Goal: Task Accomplishment & Management: Complete application form

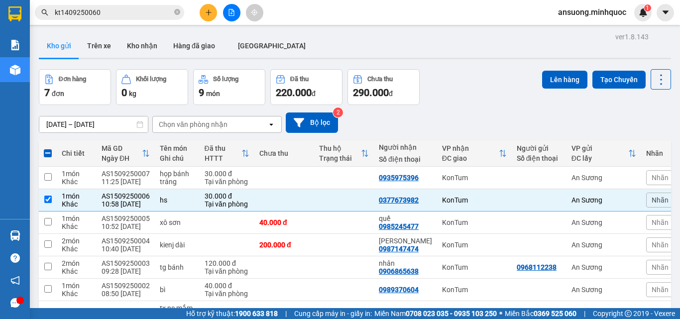
click at [210, 10] on icon "plus" at bounding box center [208, 12] width 7 height 7
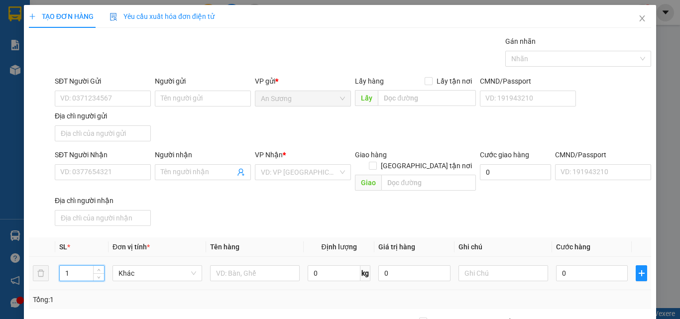
drag, startPoint x: 65, startPoint y: 260, endPoint x: 4, endPoint y: 279, distance: 63.6
click at [4, 278] on div "TẠO ĐƠN HÀNG Yêu cầu xuất hóa đơn điện tử Transit Pickup Surcharge Ids Transit …" at bounding box center [340, 159] width 680 height 319
type input "5"
click at [275, 265] on input "text" at bounding box center [255, 273] width 90 height 16
type input "tg"
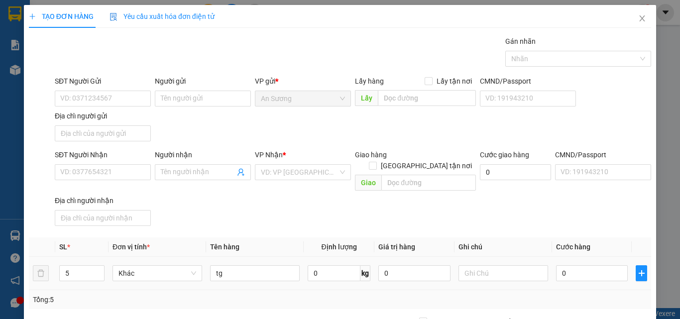
click at [595, 263] on div "0" at bounding box center [592, 273] width 72 height 20
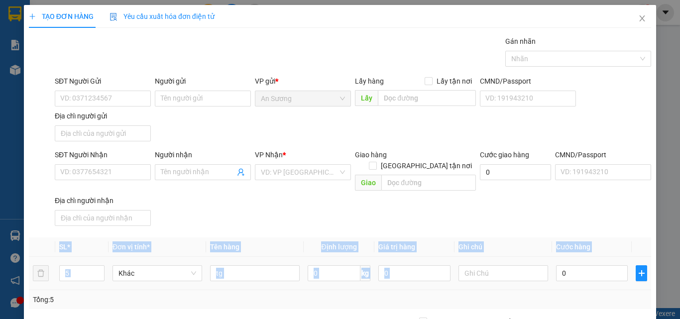
click at [595, 263] on div "0" at bounding box center [592, 273] width 72 height 20
click at [595, 265] on input "0" at bounding box center [592, 273] width 72 height 16
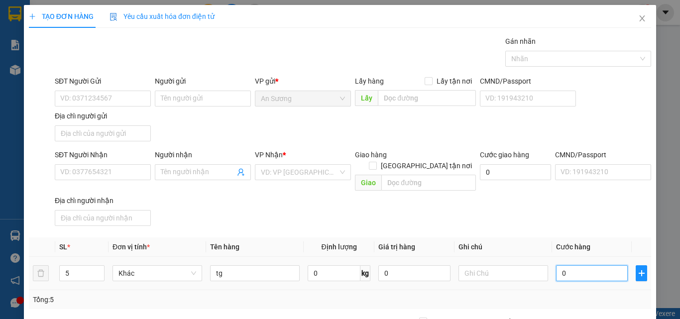
type input "2"
type input "20"
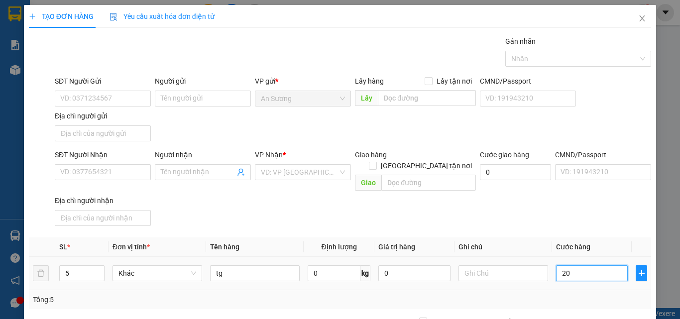
type input "20"
type input "200"
click at [77, 169] on input "SĐT Người Nhận" at bounding box center [103, 172] width 96 height 16
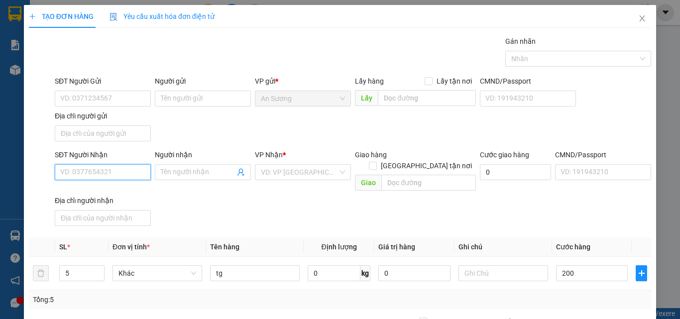
click at [77, 169] on input "SĐT Người Nhận" at bounding box center [103, 172] width 96 height 16
type input "200.000"
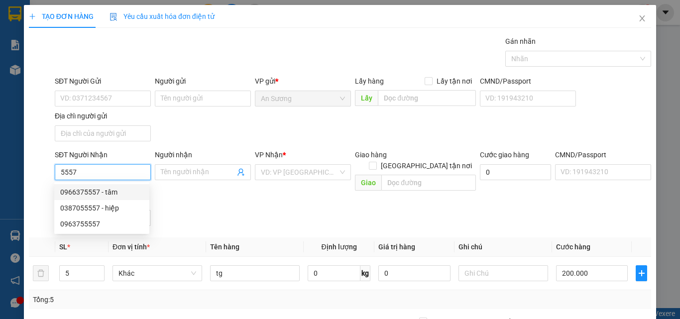
click at [66, 194] on div "0966375557 - tâm" at bounding box center [101, 192] width 83 height 11
type input "0966375557"
type input "tâm"
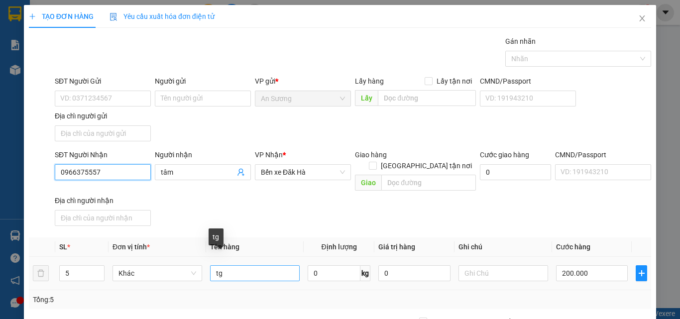
type input "0966375557"
click at [241, 266] on input "tg" at bounding box center [255, 273] width 90 height 16
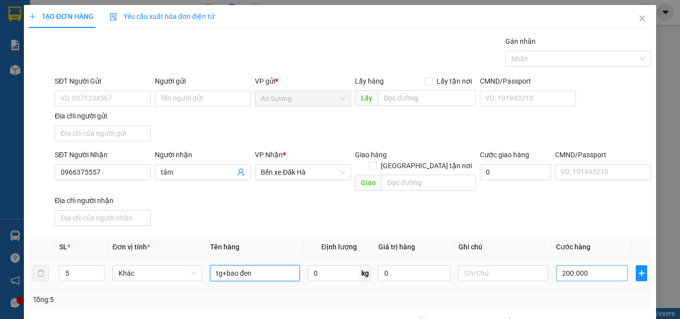
type input "tg+bao đen"
click at [585, 265] on input "200.000" at bounding box center [592, 273] width 72 height 16
type input "25"
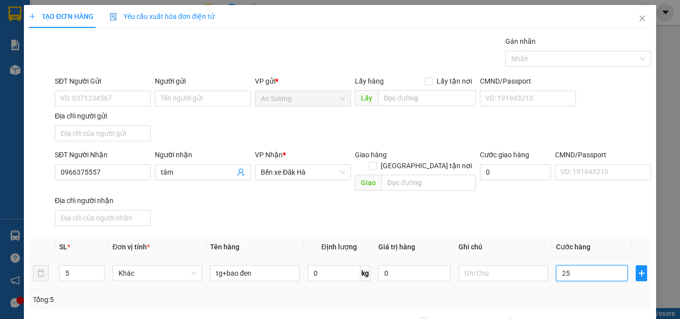
type input "250"
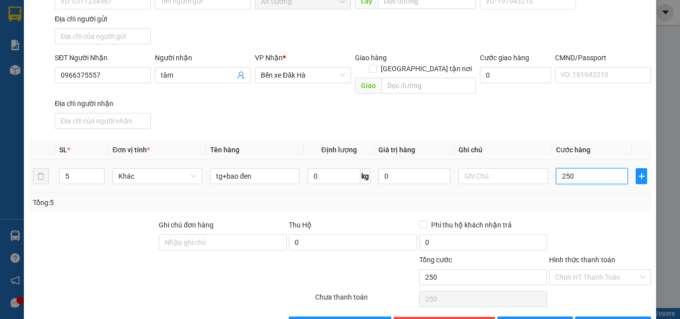
scroll to position [119, 0]
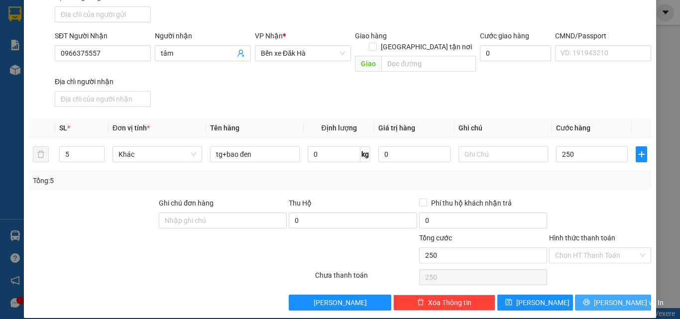
click at [602, 297] on span "[PERSON_NAME] và In" at bounding box center [629, 302] width 70 height 11
type input "250.000"
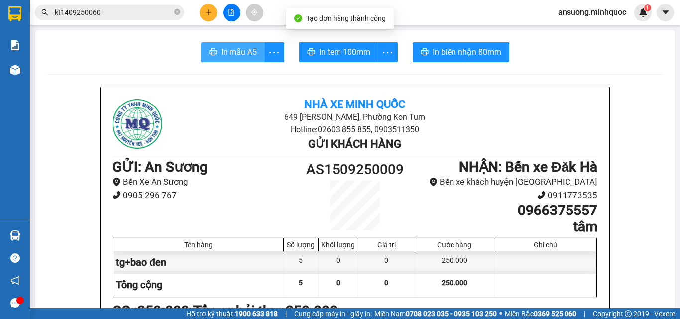
click at [217, 53] on button "In mẫu A5" at bounding box center [233, 52] width 64 height 20
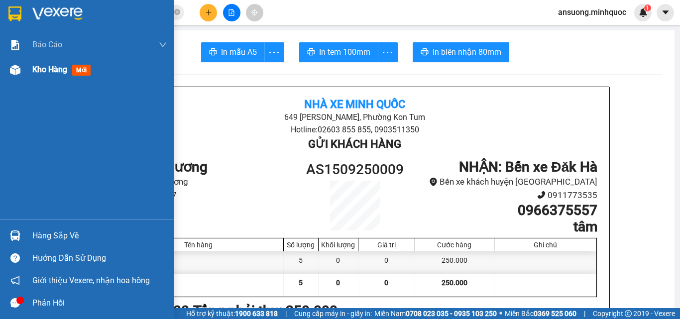
click at [24, 70] on div "Kho hàng mới" at bounding box center [87, 69] width 174 height 25
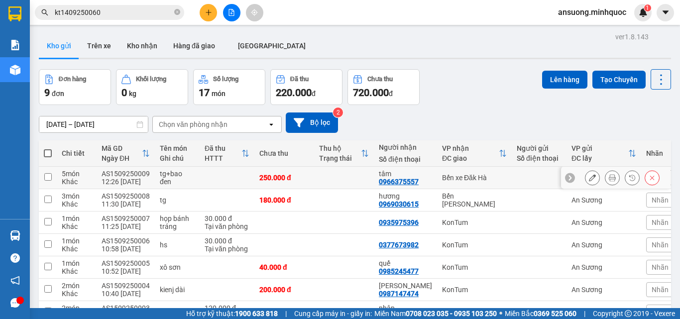
click at [586, 177] on button at bounding box center [593, 177] width 14 height 17
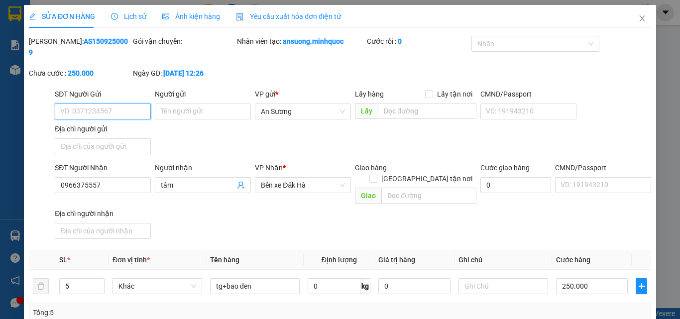
type input "0966375557"
type input "tâm"
type input "250.000"
click at [101, 280] on span "up" at bounding box center [99, 283] width 6 height 6
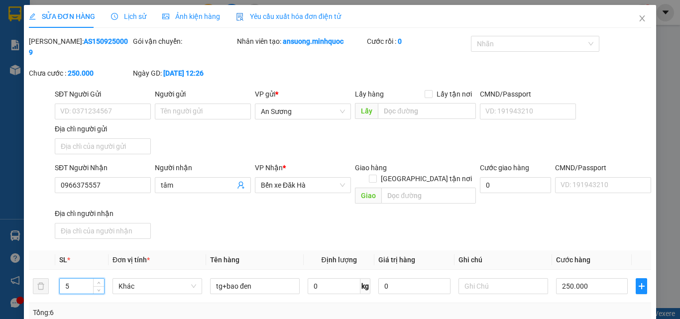
type input "6"
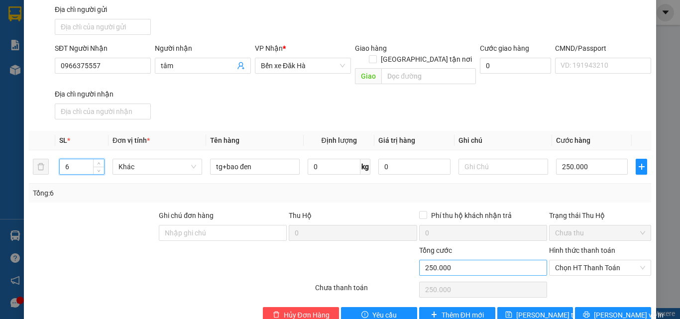
scroll to position [121, 0]
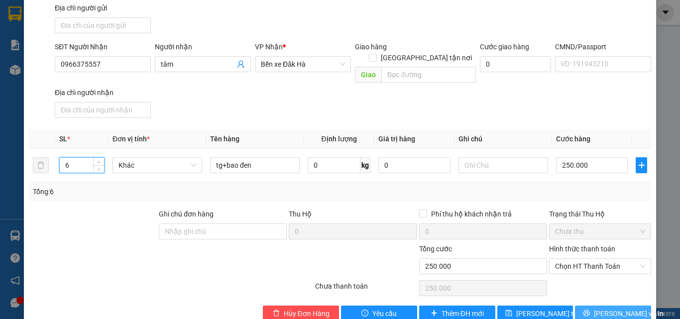
click at [598, 308] on span "[PERSON_NAME] và In" at bounding box center [629, 313] width 70 height 11
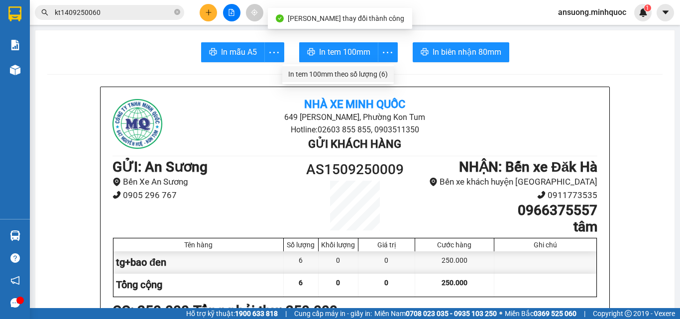
click at [377, 72] on div "In tem 100mm theo số lượng (6)" at bounding box center [338, 74] width 100 height 11
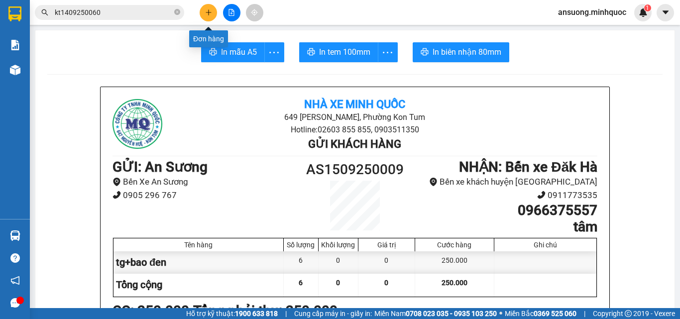
click at [204, 15] on button at bounding box center [208, 12] width 17 height 17
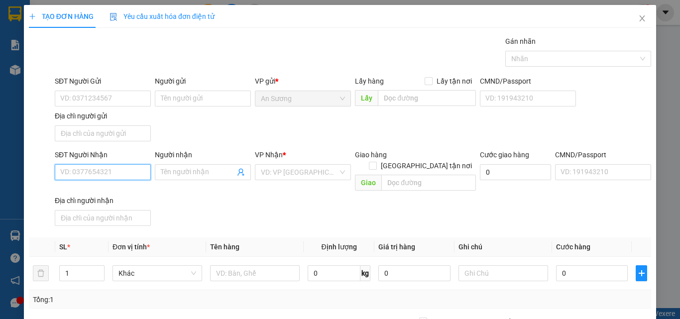
click at [76, 176] on input "SĐT Người Nhận" at bounding box center [103, 172] width 96 height 16
type input "0973090923"
click at [129, 170] on input "0973090923" at bounding box center [103, 172] width 96 height 16
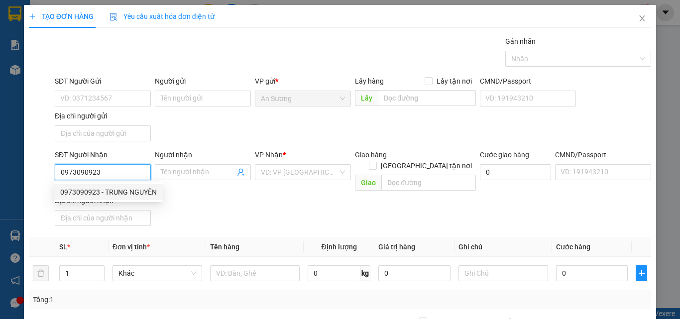
drag, startPoint x: 131, startPoint y: 187, endPoint x: 166, endPoint y: 207, distance: 40.8
click at [131, 188] on div "0973090923 - TRUNG NGUYÊN" at bounding box center [108, 192] width 97 height 11
type input "TRUNG NGUYÊN"
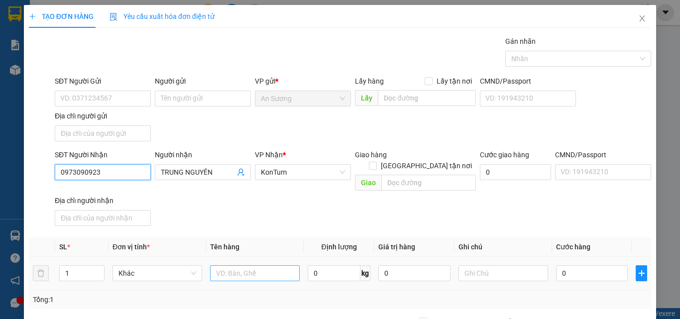
type input "0973090923"
click at [251, 265] on input "text" at bounding box center [255, 273] width 90 height 16
type input "hộp"
click at [608, 270] on div "0" at bounding box center [592, 273] width 72 height 20
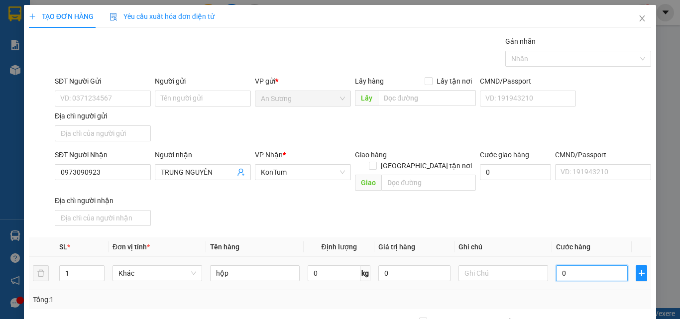
click at [603, 265] on input "0" at bounding box center [592, 273] width 72 height 16
type input "4"
type input "40"
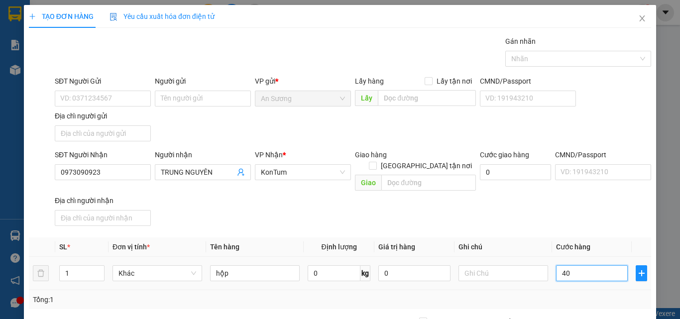
type input "40"
drag, startPoint x: 579, startPoint y: 265, endPoint x: 529, endPoint y: 261, distance: 50.0
click at [529, 261] on tr "1 Khác hộp 0 kg 0 40" at bounding box center [340, 273] width 622 height 33
type input "5"
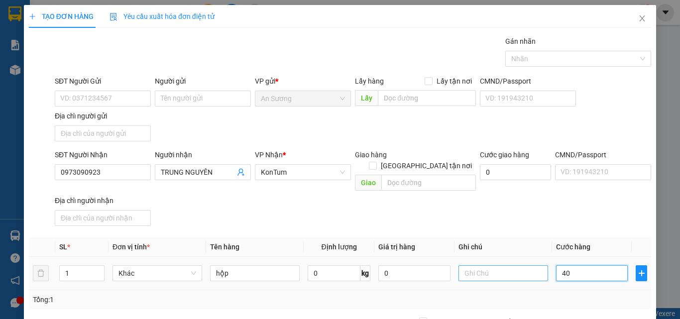
type input "5"
type input "50"
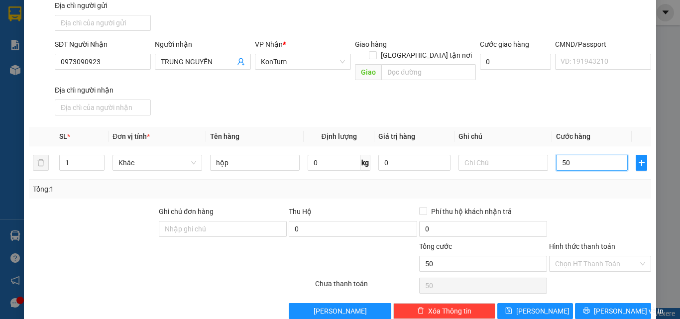
scroll to position [119, 0]
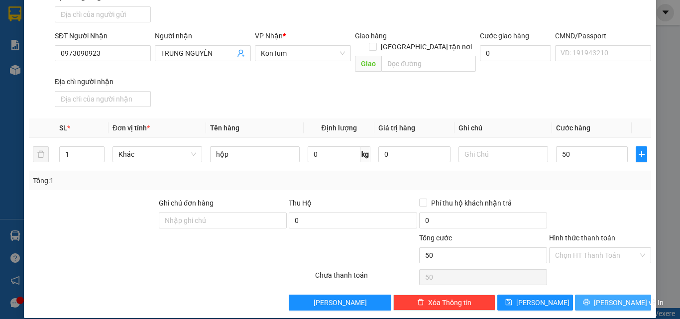
click at [595, 296] on button "[PERSON_NAME] và In" at bounding box center [613, 303] width 76 height 16
type input "50.000"
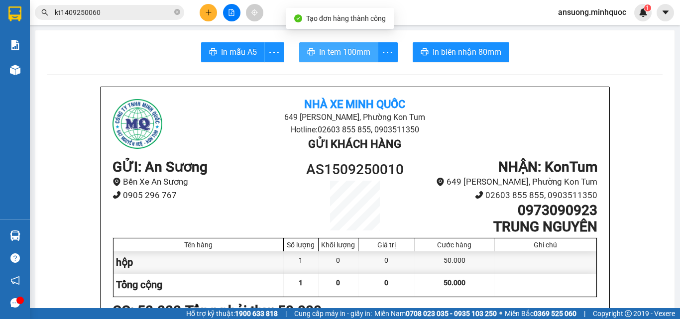
click at [344, 49] on span "In tem 100mm" at bounding box center [344, 52] width 51 height 12
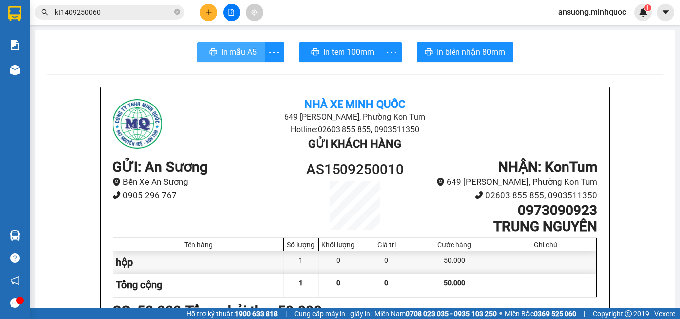
click at [244, 55] on span "In mẫu A5" at bounding box center [239, 52] width 36 height 12
click at [196, 56] on div "In mẫu A5 In tem 100mm In biên nhận 80mm" at bounding box center [354, 52] width 615 height 20
click at [209, 56] on icon "printer" at bounding box center [213, 52] width 8 height 8
click at [214, 19] on button at bounding box center [208, 12] width 17 height 17
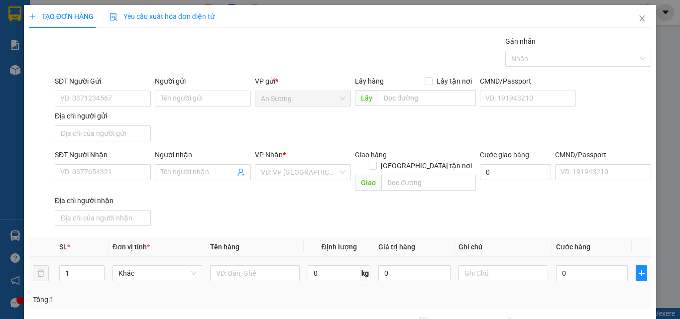
click at [225, 263] on div at bounding box center [255, 273] width 90 height 20
click at [227, 265] on input "text" at bounding box center [255, 273] width 90 height 16
type input "tx"
click at [120, 175] on input "SĐT Người Nhận" at bounding box center [103, 172] width 96 height 16
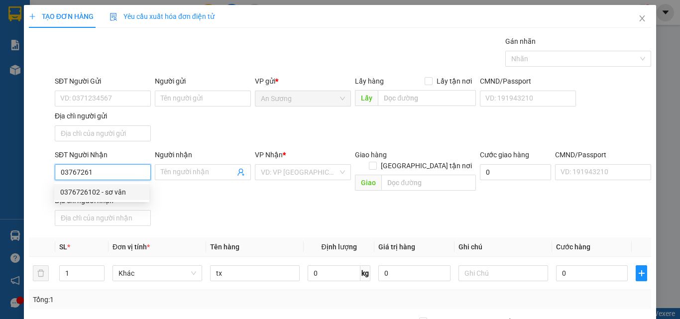
click at [103, 186] on div "0376726102 - sơ vân" at bounding box center [101, 192] width 95 height 16
type input "0376726102"
type input "sơ vân"
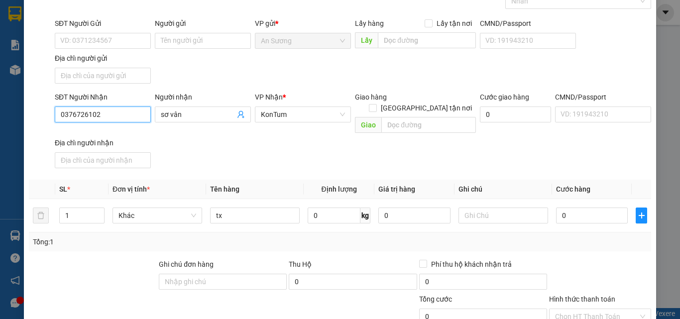
scroll to position [119, 0]
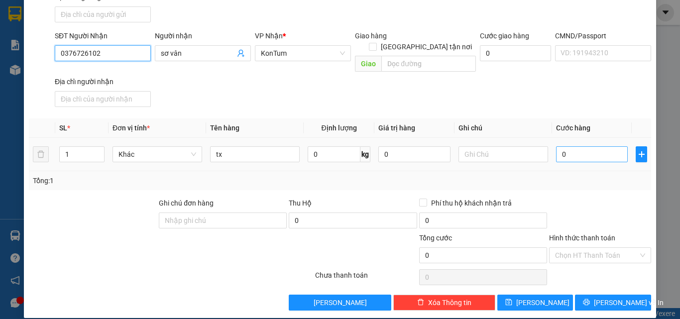
type input "0376726102"
click at [580, 150] on input "0" at bounding box center [592, 154] width 72 height 16
type input "2"
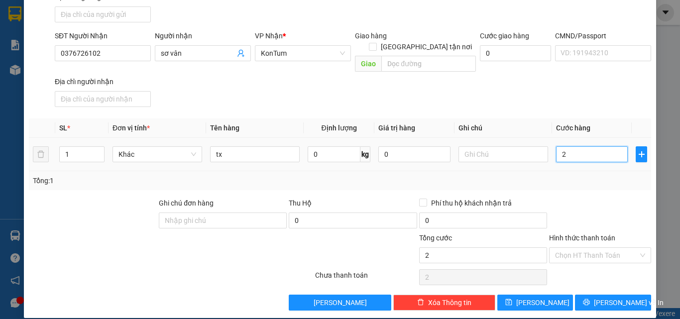
type input "20"
type input "200"
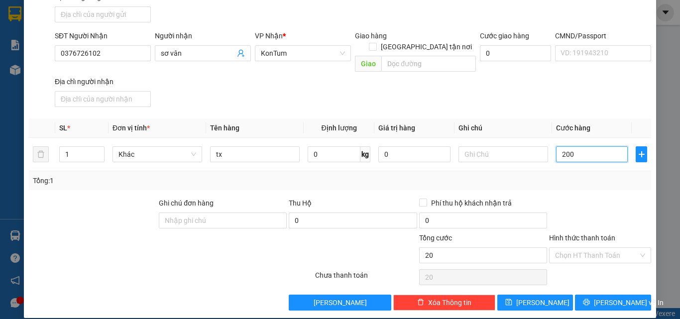
type input "200"
click at [593, 175] on div "Tổng: 1" at bounding box center [340, 180] width 614 height 11
type input "200.000"
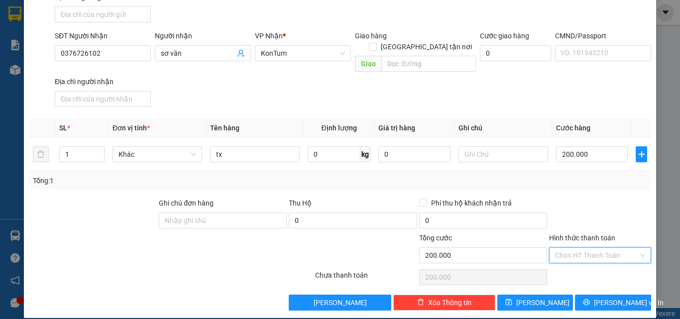
click at [596, 248] on input "Hình thức thanh toán" at bounding box center [596, 255] width 83 height 15
click at [598, 261] on div "Tại văn phòng" at bounding box center [594, 264] width 89 height 11
type input "0"
click at [606, 297] on span "[PERSON_NAME] và In" at bounding box center [629, 302] width 70 height 11
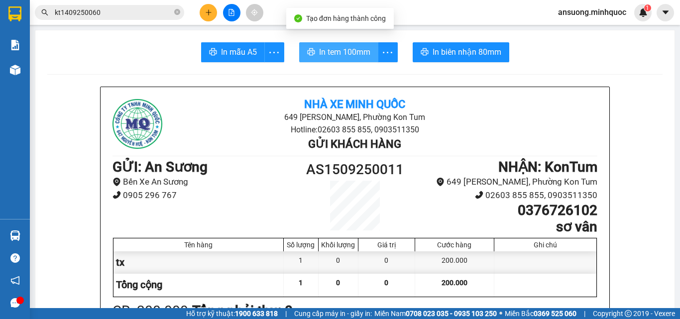
click at [324, 54] on span "In tem 100mm" at bounding box center [344, 52] width 51 height 12
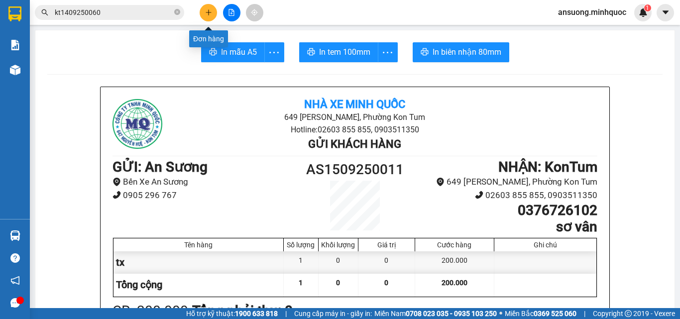
click at [213, 11] on button at bounding box center [208, 12] width 17 height 17
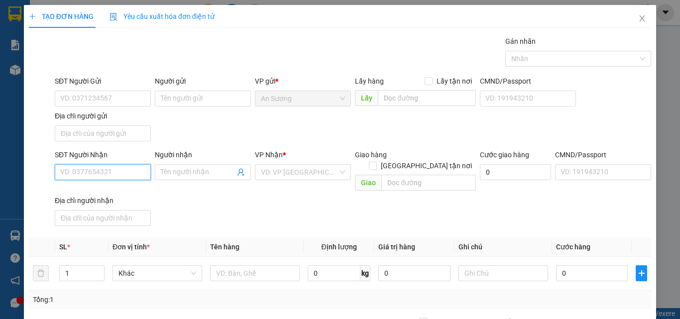
click at [70, 172] on input "SĐT Người Nhận" at bounding box center [103, 172] width 96 height 16
click at [86, 178] on input "SĐT Người Nhận" at bounding box center [103, 172] width 96 height 16
type input "0376405049"
click at [109, 173] on input "0376405049" at bounding box center [103, 172] width 96 height 16
click at [125, 190] on div "0376405049 - sáu nghiệp" at bounding box center [101, 192] width 83 height 11
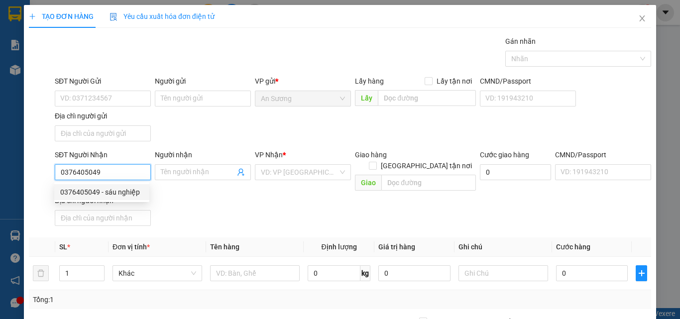
drag, startPoint x: 125, startPoint y: 190, endPoint x: 250, endPoint y: 241, distance: 135.1
click at [126, 191] on div "0376405049 - sáu nghiệp" at bounding box center [101, 192] width 83 height 11
type input "sáu nghiệp"
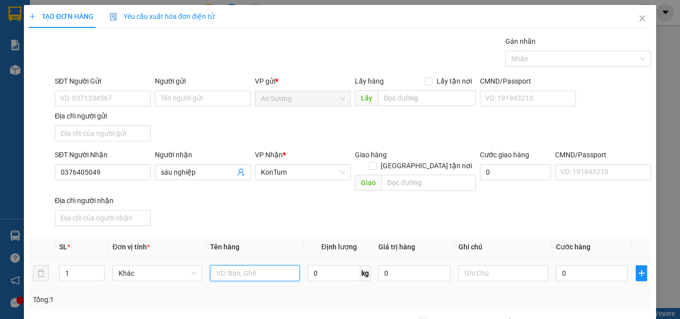
click at [264, 265] on input "text" at bounding box center [255, 273] width 90 height 16
type input "gói"
click at [598, 268] on input "0" at bounding box center [592, 273] width 72 height 16
type input "4"
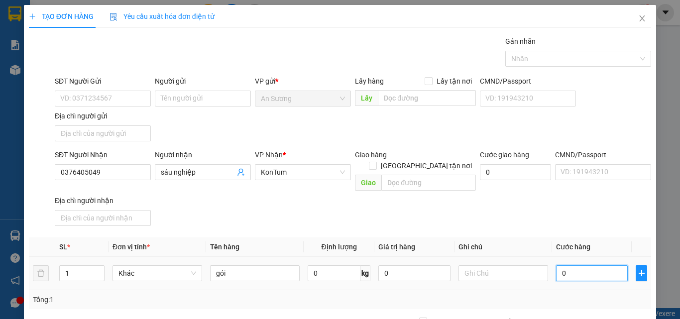
type input "4"
type input "40"
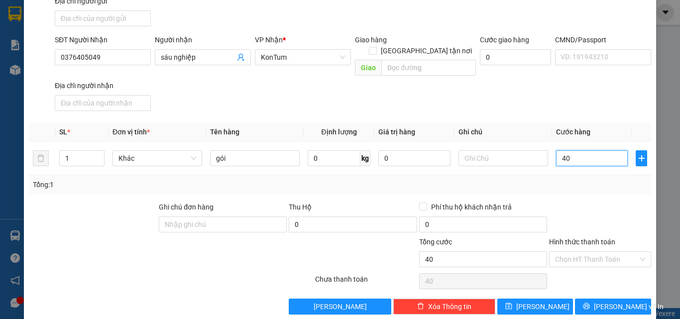
scroll to position [119, 0]
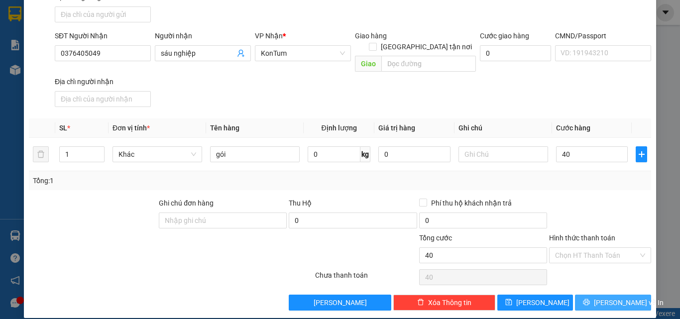
click at [600, 297] on span "[PERSON_NAME] và In" at bounding box center [629, 302] width 70 height 11
type input "40.000"
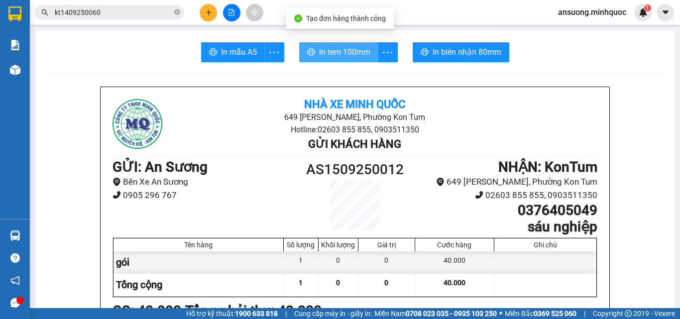
click at [338, 53] on span "In tem 100mm" at bounding box center [344, 52] width 51 height 12
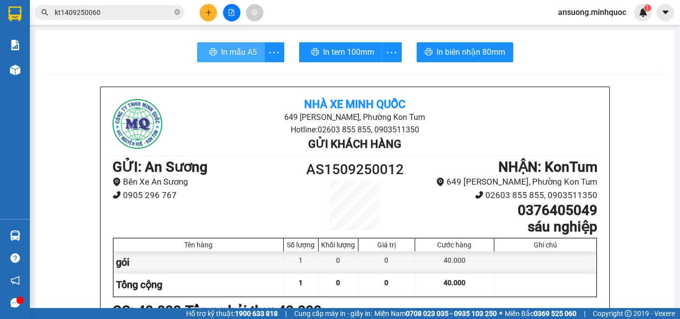
click at [231, 50] on span "In mẫu A5" at bounding box center [239, 52] width 36 height 12
click at [203, 50] on button "In mẫu A5" at bounding box center [233, 52] width 64 height 20
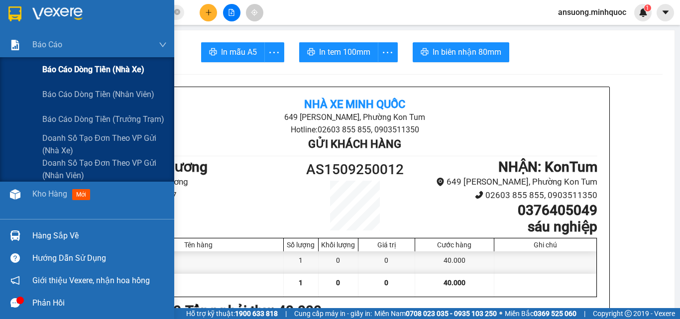
click at [49, 70] on span "Báo cáo dòng tiền (nhà xe)" at bounding box center [93, 69] width 102 height 12
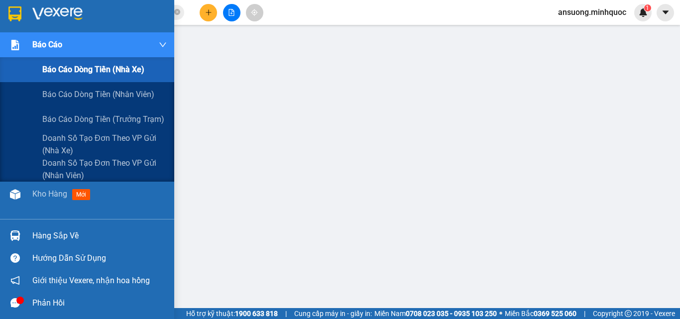
click at [39, 62] on div "Báo cáo dòng tiền (nhà xe)" at bounding box center [87, 69] width 174 height 25
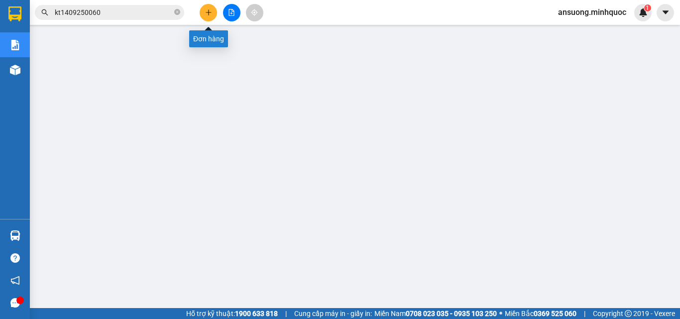
click at [214, 16] on button at bounding box center [208, 12] width 17 height 17
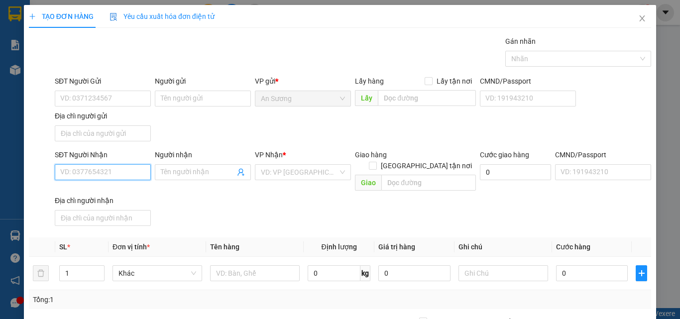
click at [111, 165] on input "SĐT Người Nhận" at bounding box center [103, 172] width 96 height 16
type input "0848994178"
click at [177, 179] on span at bounding box center [203, 172] width 96 height 16
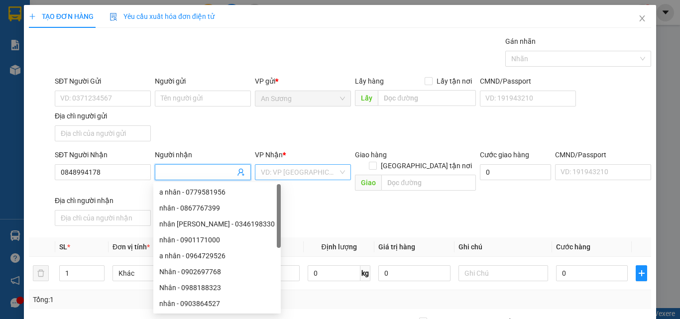
click at [281, 174] on input "search" at bounding box center [299, 172] width 77 height 15
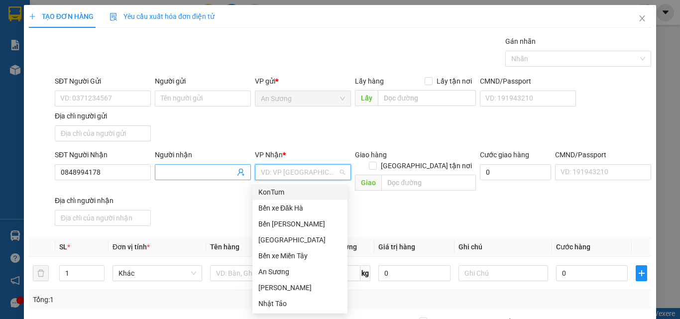
click at [190, 169] on input "Người nhận" at bounding box center [198, 172] width 74 height 11
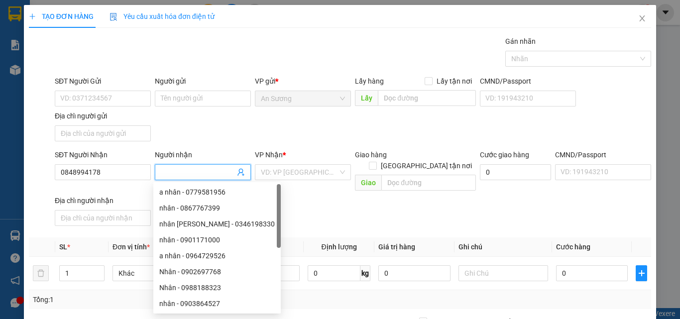
type input "v"
type input "cúc"
click at [326, 174] on input "search" at bounding box center [299, 172] width 77 height 15
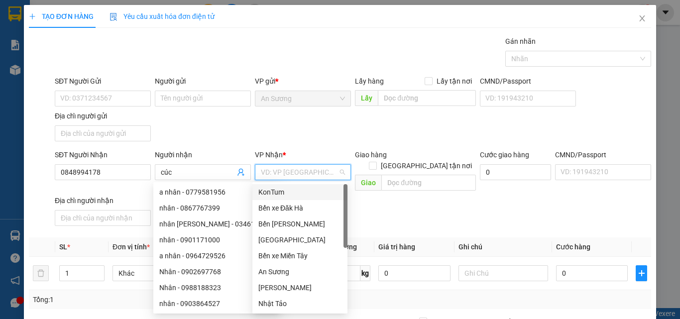
type input "k"
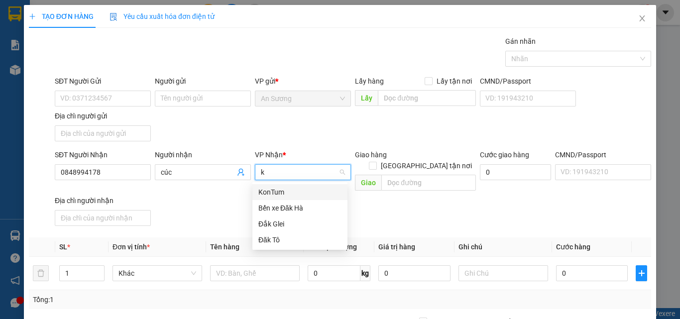
click at [292, 193] on div "KonTum" at bounding box center [299, 192] width 83 height 11
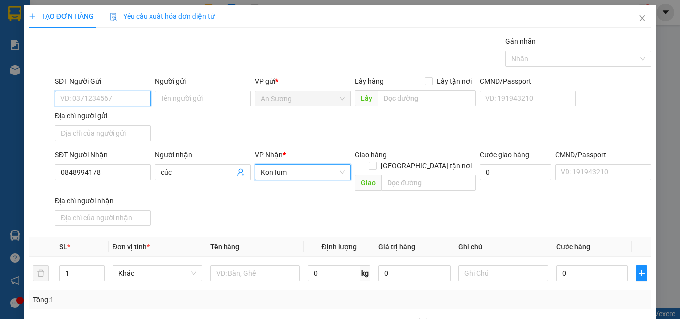
click at [84, 95] on input "SĐT Người Gửi" at bounding box center [103, 99] width 96 height 16
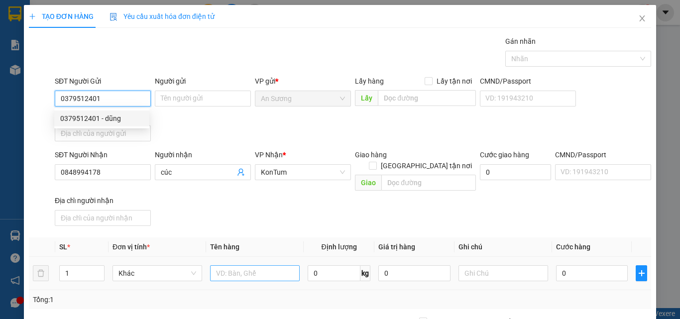
type input "0379512401"
click at [263, 265] on input "text" at bounding box center [255, 273] width 90 height 16
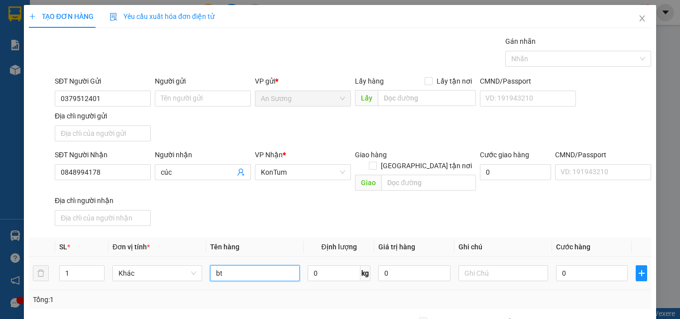
type input "bt"
click at [578, 270] on div "0" at bounding box center [592, 273] width 72 height 20
click at [579, 267] on input "0" at bounding box center [592, 273] width 72 height 16
type input "3"
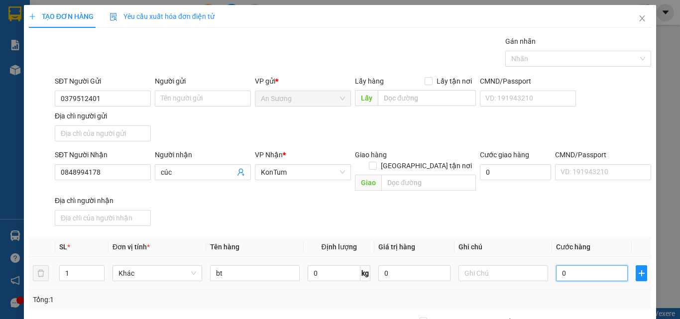
type input "3"
type input "30"
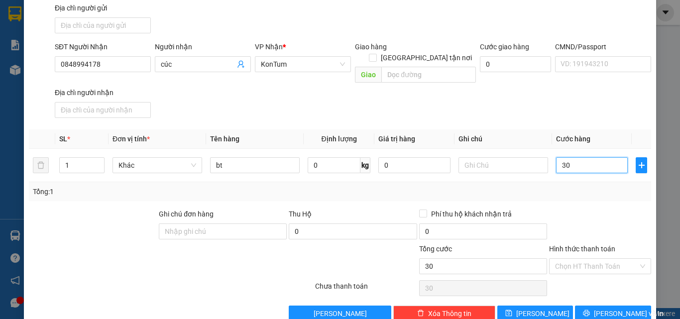
scroll to position [119, 0]
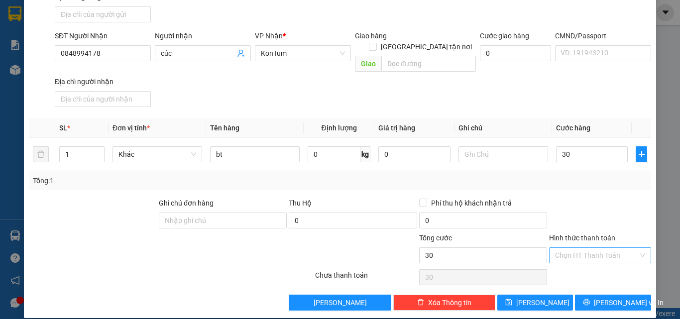
click at [582, 251] on input "Hình thức thanh toán" at bounding box center [596, 255] width 83 height 15
type input "30.000"
click at [579, 264] on div "Tại văn phòng" at bounding box center [594, 264] width 89 height 11
type input "0"
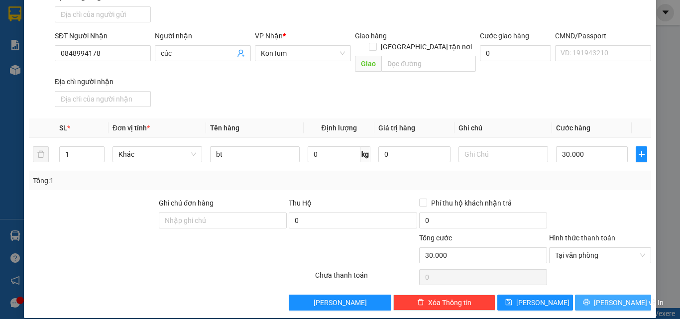
click at [587, 295] on button "[PERSON_NAME] và In" at bounding box center [613, 303] width 76 height 16
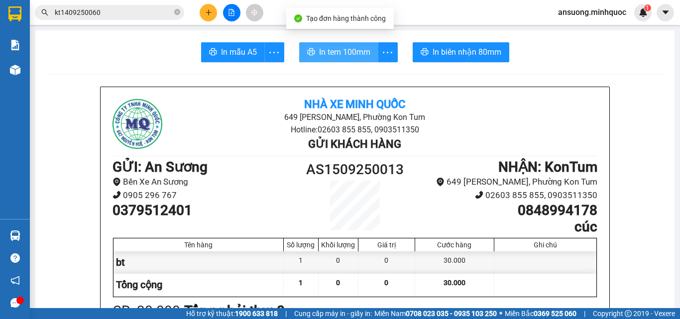
click at [307, 49] on icon "printer" at bounding box center [310, 51] width 7 height 7
